Goal: Task Accomplishment & Management: Manage account settings

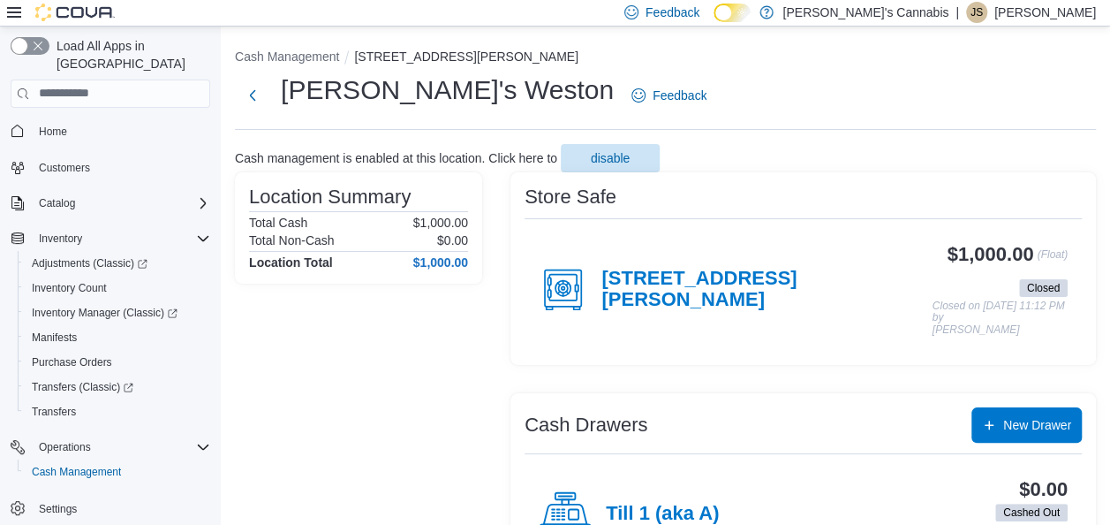
click at [1054, 7] on p "[PERSON_NAME]" at bounding box center [1045, 12] width 102 height 21
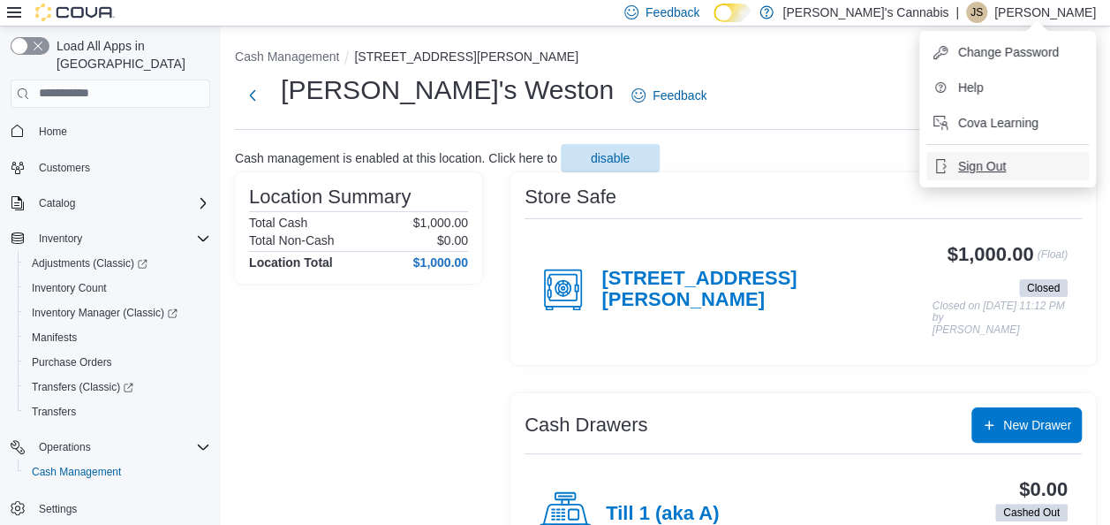
click at [982, 162] on span "Sign Out" at bounding box center [982, 166] width 48 height 18
